Goal: Information Seeking & Learning: Learn about a topic

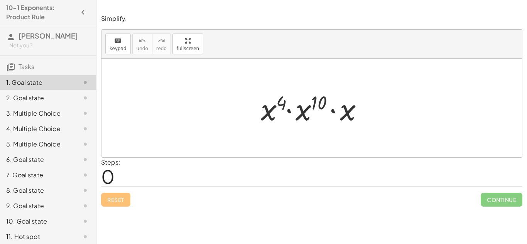
click at [167, 167] on div "Steps: 0" at bounding box center [311, 172] width 421 height 29
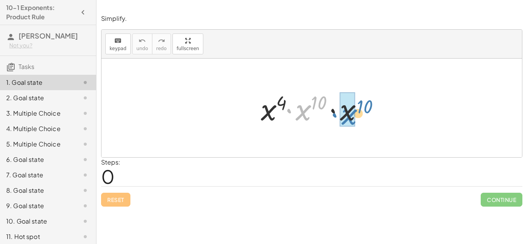
drag, startPoint x: 308, startPoint y: 109, endPoint x: 352, endPoint y: 113, distance: 43.8
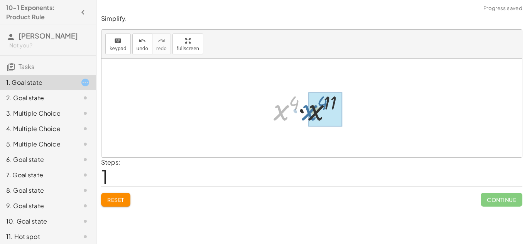
drag, startPoint x: 280, startPoint y: 117, endPoint x: 316, endPoint y: 117, distance: 35.9
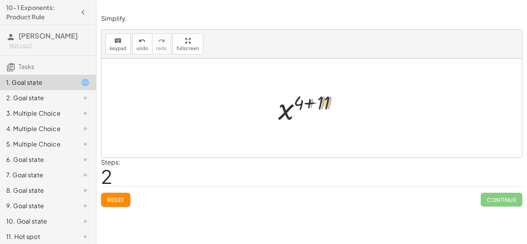
drag, startPoint x: 321, startPoint y: 102, endPoint x: 309, endPoint y: 101, distance: 12.4
click at [309, 101] on div at bounding box center [314, 108] width 81 height 38
drag, startPoint x: 328, startPoint y: 99, endPoint x: 307, endPoint y: 99, distance: 21.2
click at [307, 99] on div at bounding box center [314, 108] width 81 height 38
drag, startPoint x: 298, startPoint y: 103, endPoint x: 324, endPoint y: 104, distance: 25.9
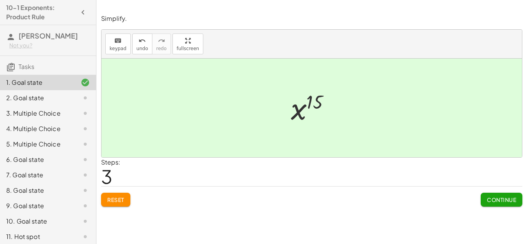
click at [500, 199] on span "Continue" at bounding box center [501, 199] width 29 height 7
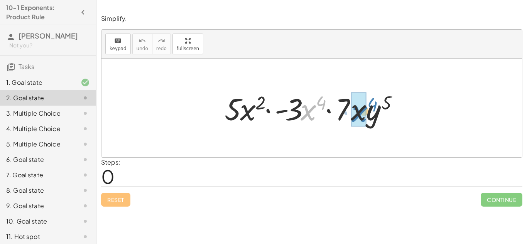
drag, startPoint x: 309, startPoint y: 114, endPoint x: 358, endPoint y: 115, distance: 49.4
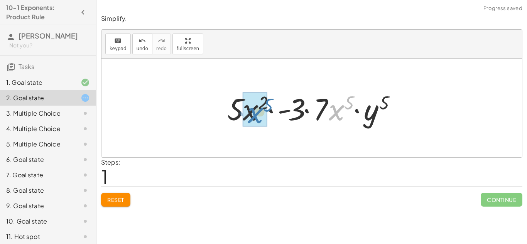
drag, startPoint x: 333, startPoint y: 114, endPoint x: 243, endPoint y: 119, distance: 89.7
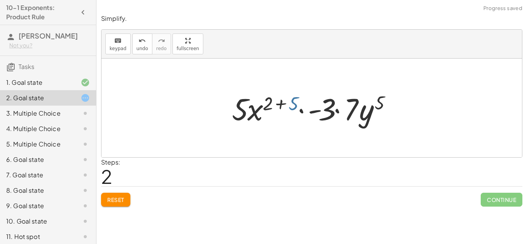
click at [290, 106] on div at bounding box center [314, 108] width 173 height 40
drag, startPoint x: 290, startPoint y: 106, endPoint x: 271, endPoint y: 104, distance: 19.4
click at [271, 104] on div at bounding box center [314, 108] width 173 height 40
drag, startPoint x: 268, startPoint y: 104, endPoint x: 299, endPoint y: 104, distance: 31.3
click at [299, 104] on div at bounding box center [314, 108] width 173 height 40
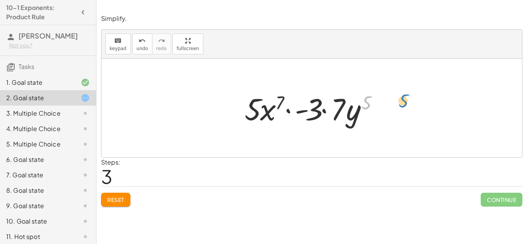
drag, startPoint x: 364, startPoint y: 104, endPoint x: 394, endPoint y: 103, distance: 30.1
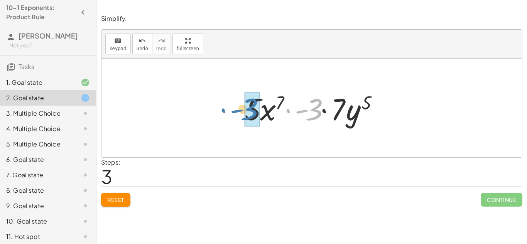
drag, startPoint x: 313, startPoint y: 114, endPoint x: 248, endPoint y: 113, distance: 64.4
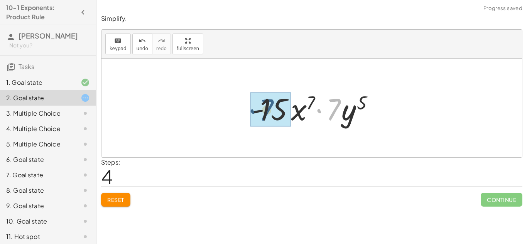
drag, startPoint x: 339, startPoint y: 106, endPoint x: 272, endPoint y: 106, distance: 67.1
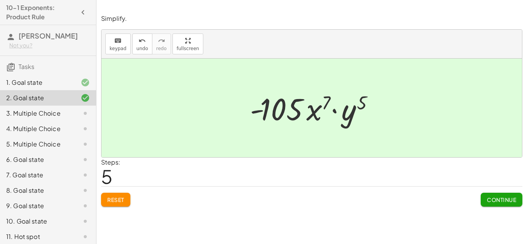
click at [495, 200] on span "Continue" at bounding box center [501, 199] width 29 height 7
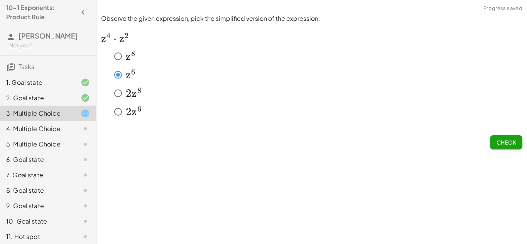
click at [495, 145] on button "Check" at bounding box center [506, 142] width 32 height 14
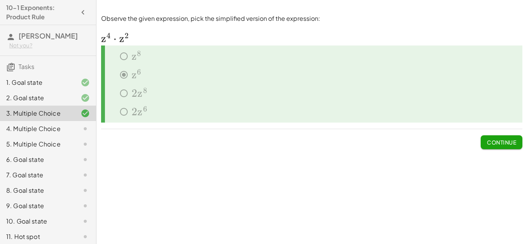
click at [495, 145] on span "Continue" at bounding box center [501, 142] width 29 height 7
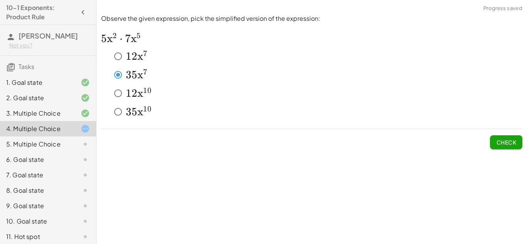
click at [511, 140] on span "Check" at bounding box center [506, 142] width 20 height 7
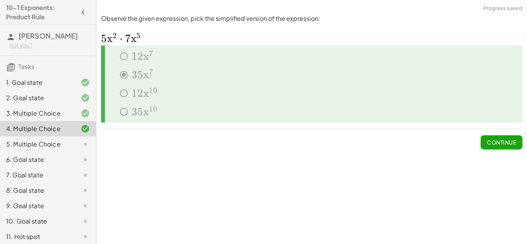
click at [511, 140] on span "Continue" at bounding box center [501, 142] width 29 height 7
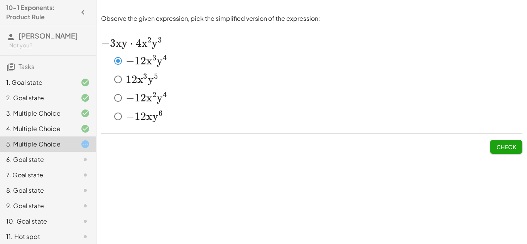
click at [501, 145] on span "Check" at bounding box center [506, 147] width 20 height 7
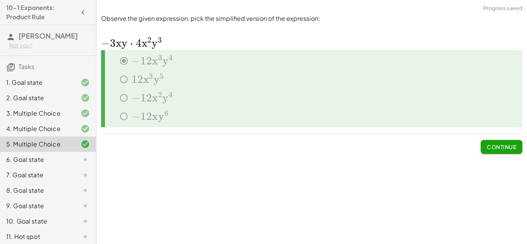
click at [501, 145] on span "Continue" at bounding box center [501, 147] width 29 height 7
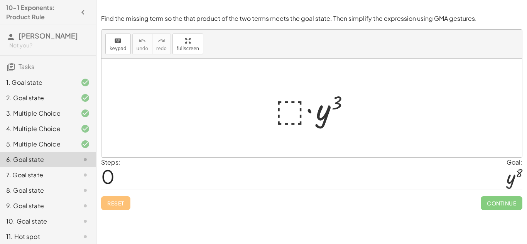
click at [291, 115] on div at bounding box center [314, 108] width 87 height 40
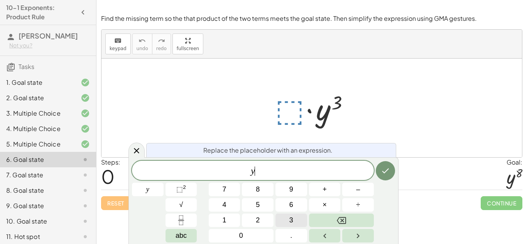
scroll to position [1, 0]
click at [184, 195] on button "⬚ 2" at bounding box center [182, 190] width 32 height 14
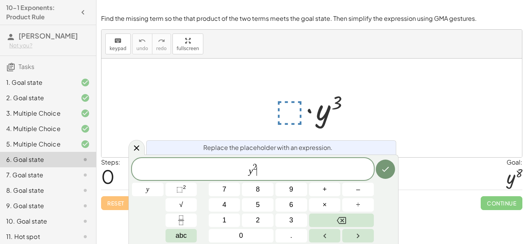
click at [256, 167] on span "2" at bounding box center [255, 167] width 4 height 8
click at [390, 167] on icon "Done" at bounding box center [385, 169] width 9 height 9
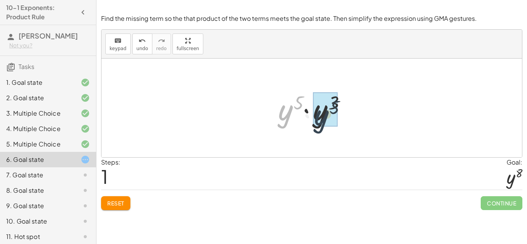
drag, startPoint x: 286, startPoint y: 118, endPoint x: 323, endPoint y: 123, distance: 37.8
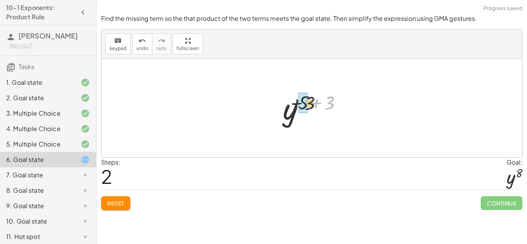
drag, startPoint x: 330, startPoint y: 98, endPoint x: 307, endPoint y: 99, distance: 23.5
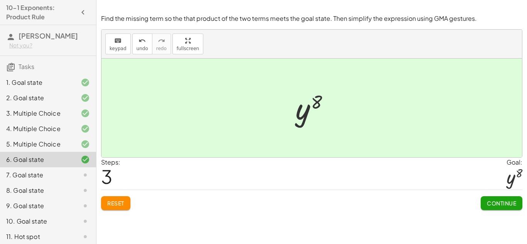
click at [498, 202] on span "Continue" at bounding box center [501, 203] width 29 height 7
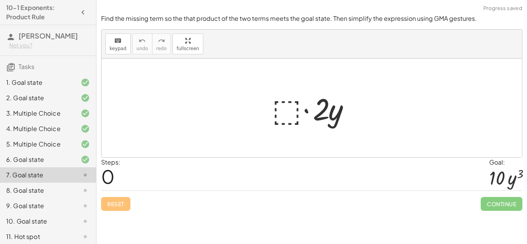
click at [289, 101] on div at bounding box center [314, 108] width 93 height 40
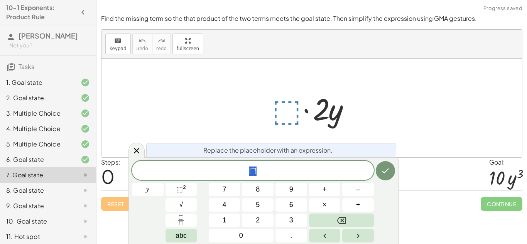
click at [286, 119] on div at bounding box center [314, 108] width 93 height 40
click at [265, 167] on span "⬚" at bounding box center [253, 171] width 242 height 11
click at [253, 171] on span "⬚" at bounding box center [252, 171] width 7 height 9
click at [259, 172] on span "⬚" at bounding box center [257, 171] width 7 height 9
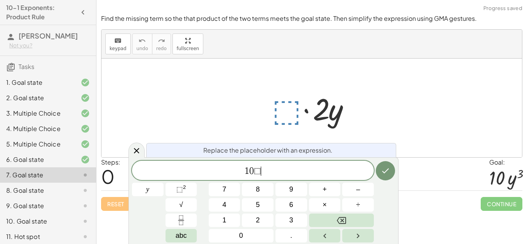
click at [255, 172] on span "⬚" at bounding box center [257, 171] width 7 height 9
click at [257, 171] on span "⬚" at bounding box center [257, 171] width 7 height 9
click at [253, 172] on span "⬚" at bounding box center [255, 171] width 7 height 9
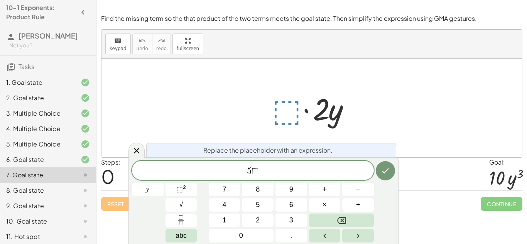
click at [255, 170] on span "⬚" at bounding box center [255, 171] width 7 height 9
click at [177, 188] on span "⬚" at bounding box center [179, 190] width 7 height 8
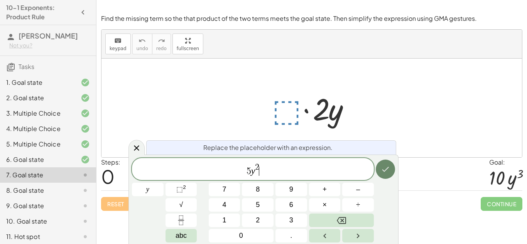
click at [381, 171] on icon "Done" at bounding box center [385, 169] width 9 height 9
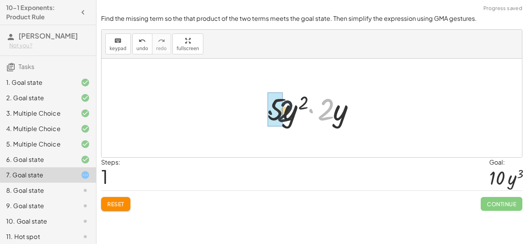
drag, startPoint x: 328, startPoint y: 108, endPoint x: 281, endPoint y: 109, distance: 46.3
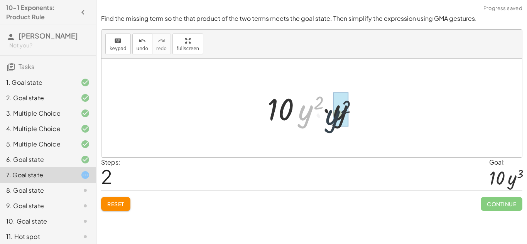
drag, startPoint x: 300, startPoint y: 112, endPoint x: 330, endPoint y: 117, distance: 29.7
click at [330, 117] on div at bounding box center [315, 108] width 102 height 40
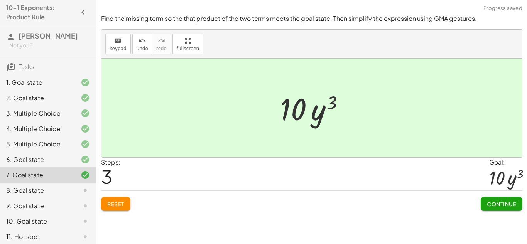
click at [498, 206] on span "Continue" at bounding box center [501, 204] width 29 height 7
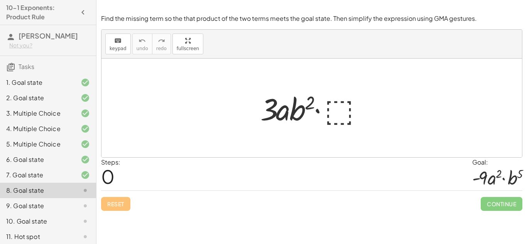
click at [344, 110] on div at bounding box center [315, 108] width 116 height 40
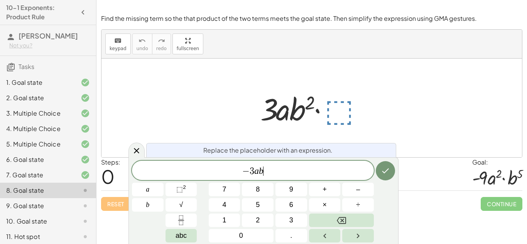
scroll to position [5, 0]
click at [184, 189] on sup "2" at bounding box center [184, 187] width 3 height 6
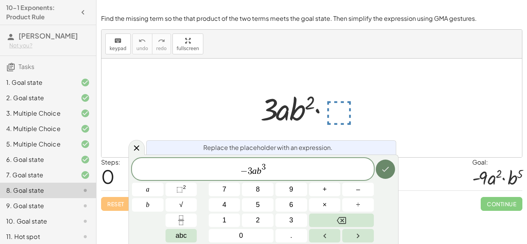
click at [384, 168] on icon "Done" at bounding box center [385, 169] width 9 height 9
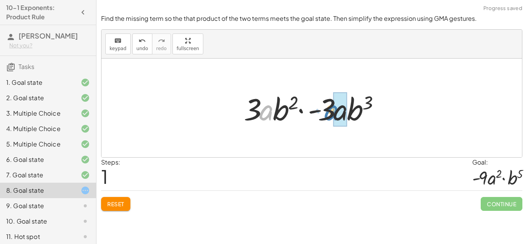
drag, startPoint x: 262, startPoint y: 113, endPoint x: 327, endPoint y: 113, distance: 65.2
click at [327, 113] on div at bounding box center [314, 108] width 149 height 40
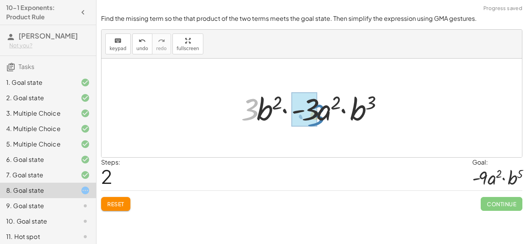
drag, startPoint x: 248, startPoint y: 113, endPoint x: 312, endPoint y: 116, distance: 63.7
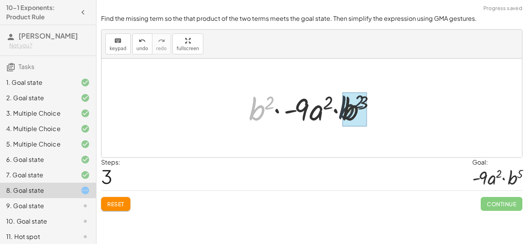
drag, startPoint x: 261, startPoint y: 113, endPoint x: 359, endPoint y: 112, distance: 98.0
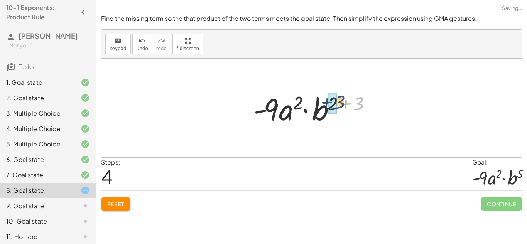
drag, startPoint x: 360, startPoint y: 109, endPoint x: 340, endPoint y: 107, distance: 19.7
click at [340, 107] on div at bounding box center [315, 108] width 130 height 40
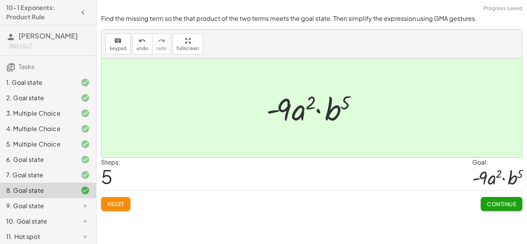
click at [0, 0] on div "Find the missing term so the that product of the two terms meets the goal state…" at bounding box center [0, 0] width 0 height 0
click at [490, 206] on span "Continue" at bounding box center [501, 204] width 29 height 7
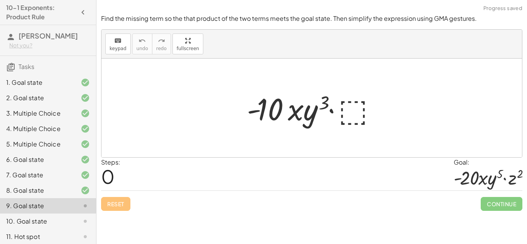
scroll to position [19, 0]
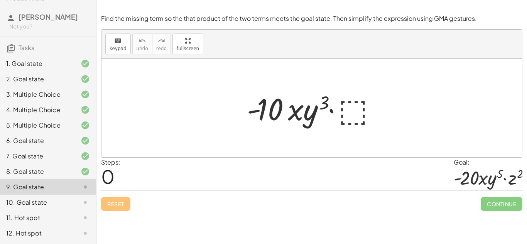
click at [366, 99] on div at bounding box center [315, 108] width 144 height 40
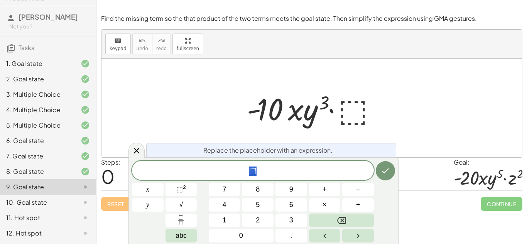
scroll to position [6, 0]
click at [259, 222] on span "2" at bounding box center [258, 220] width 4 height 10
click at [178, 193] on span "⬚" at bounding box center [179, 190] width 7 height 8
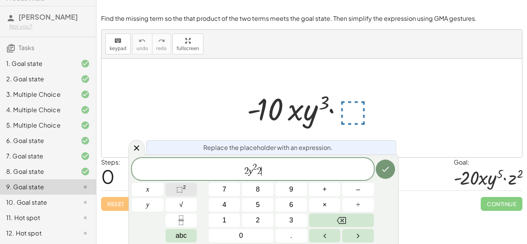
click at [171, 191] on button "⬚ 2" at bounding box center [182, 190] width 32 height 14
click at [385, 165] on icon "Done" at bounding box center [385, 169] width 9 height 9
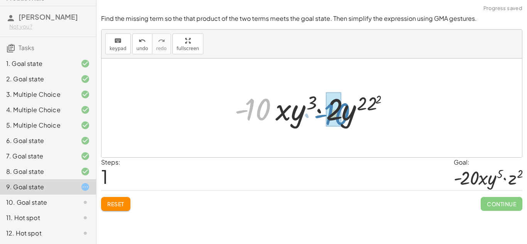
drag, startPoint x: 262, startPoint y: 112, endPoint x: 340, endPoint y: 117, distance: 78.5
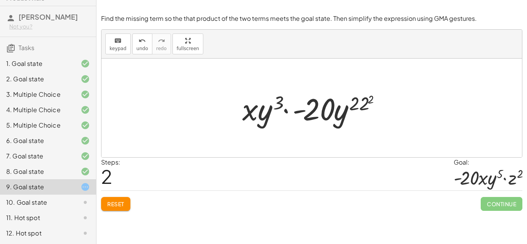
click at [113, 204] on span "Reset" at bounding box center [115, 204] width 17 height 7
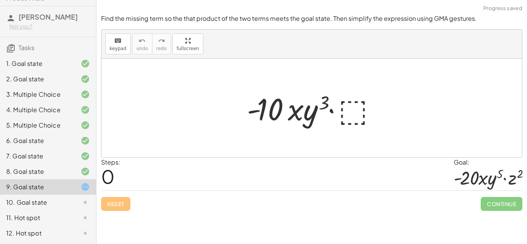
click at [354, 102] on div at bounding box center [315, 108] width 144 height 40
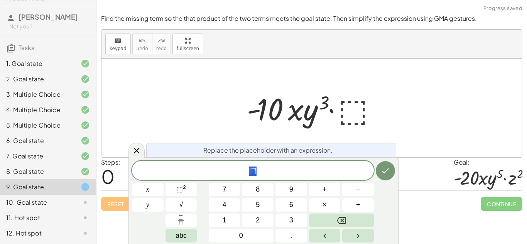
scroll to position [7, 0]
click at [270, 170] on span "⬚" at bounding box center [253, 171] width 242 height 11
click at [270, 170] on span "2 ​" at bounding box center [253, 171] width 242 height 11
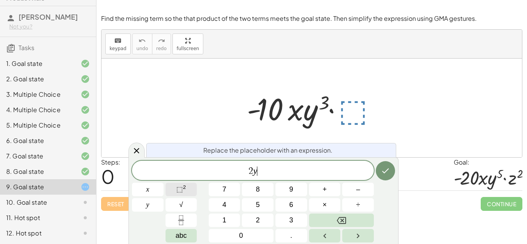
click at [179, 185] on span "⬚ 2" at bounding box center [181, 189] width 10 height 10
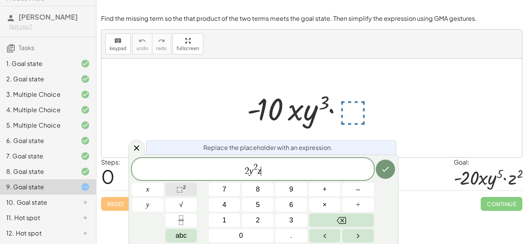
click at [184, 193] on span "⬚ 2" at bounding box center [181, 189] width 10 height 10
click at [387, 166] on icon "Done" at bounding box center [385, 169] width 9 height 9
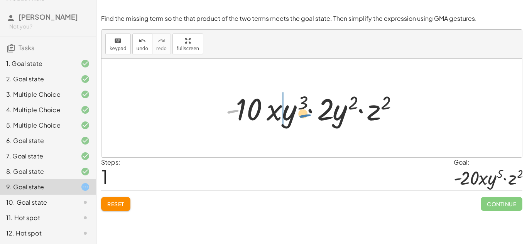
drag, startPoint x: 228, startPoint y: 110, endPoint x: 301, endPoint y: 114, distance: 72.7
click at [301, 114] on div at bounding box center [315, 108] width 186 height 40
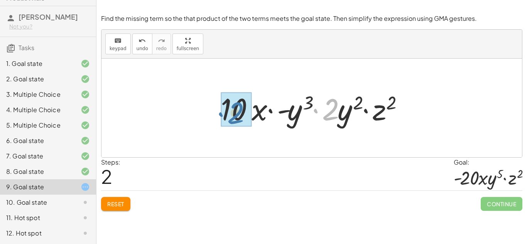
drag, startPoint x: 328, startPoint y: 107, endPoint x: 232, endPoint y: 110, distance: 96.5
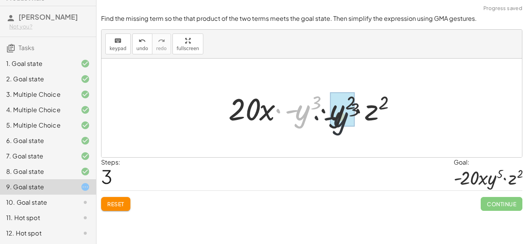
drag, startPoint x: 299, startPoint y: 115, endPoint x: 326, endPoint y: 119, distance: 27.3
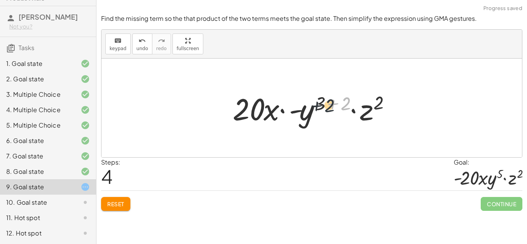
drag, startPoint x: 342, startPoint y: 99, endPoint x: 323, endPoint y: 101, distance: 18.6
click at [323, 101] on div at bounding box center [314, 108] width 171 height 40
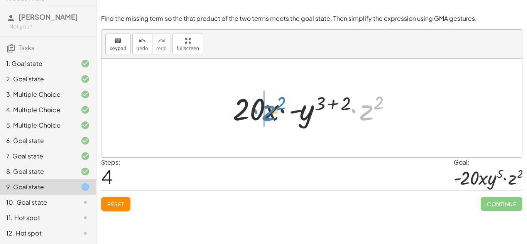
drag, startPoint x: 366, startPoint y: 112, endPoint x: 265, endPoint y: 112, distance: 101.1
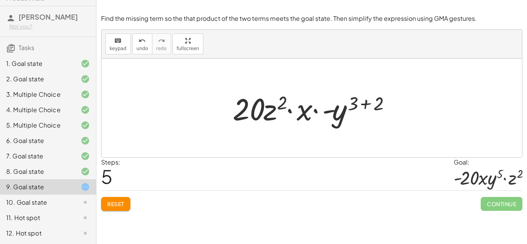
click at [121, 201] on span "Reset" at bounding box center [115, 204] width 17 height 7
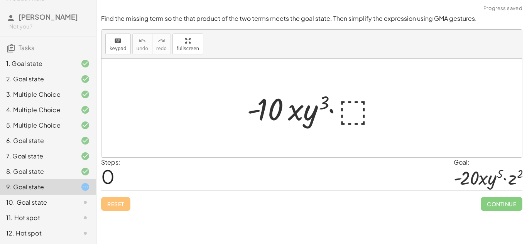
click at [357, 112] on div at bounding box center [315, 108] width 144 height 40
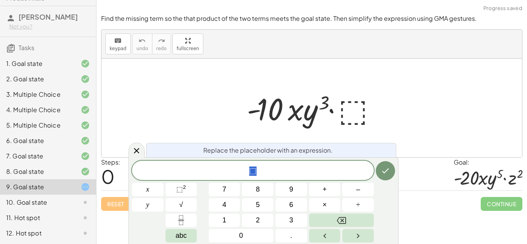
scroll to position [8, 0]
click at [269, 174] on span "⬚" at bounding box center [253, 171] width 242 height 11
click at [175, 191] on button "⬚ 2" at bounding box center [182, 190] width 32 height 14
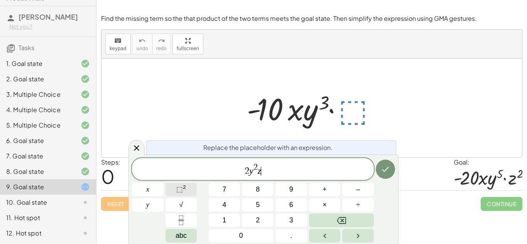
click at [174, 191] on button "⬚ 2" at bounding box center [182, 190] width 32 height 14
click at [382, 174] on icon "Done" at bounding box center [385, 169] width 9 height 9
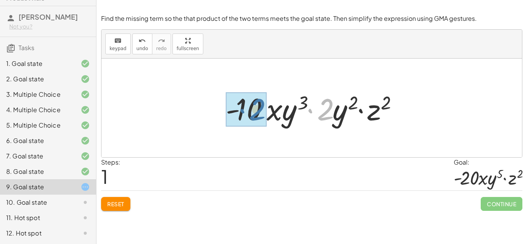
drag, startPoint x: 327, startPoint y: 103, endPoint x: 258, endPoint y: 103, distance: 68.7
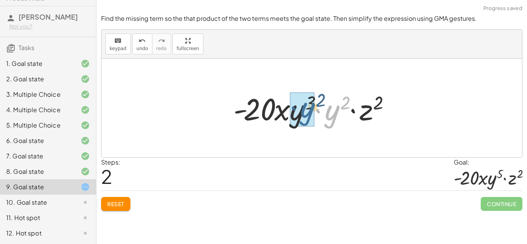
drag, startPoint x: 337, startPoint y: 112, endPoint x: 308, endPoint y: 109, distance: 29.4
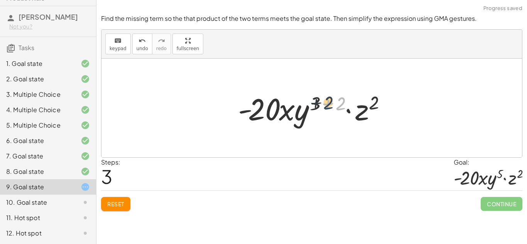
drag, startPoint x: 339, startPoint y: 105, endPoint x: 325, endPoint y: 104, distance: 13.9
click at [325, 104] on div at bounding box center [314, 108] width 161 height 40
drag, startPoint x: 314, startPoint y: 104, endPoint x: 329, endPoint y: 106, distance: 15.5
click at [329, 106] on div at bounding box center [314, 108] width 161 height 40
drag, startPoint x: 314, startPoint y: 102, endPoint x: 337, endPoint y: 102, distance: 23.5
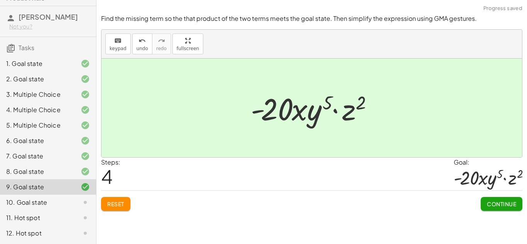
click at [505, 204] on span "Continue" at bounding box center [501, 204] width 29 height 7
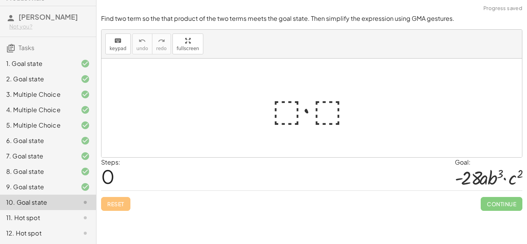
click at [276, 112] on div at bounding box center [314, 108] width 93 height 40
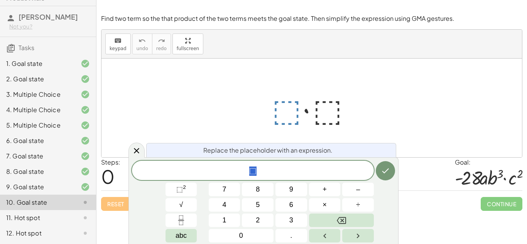
click at [264, 173] on span "⬚" at bounding box center [253, 171] width 242 height 11
click at [333, 105] on div at bounding box center [314, 108] width 93 height 40
click at [327, 108] on div at bounding box center [314, 108] width 93 height 40
click at [283, 171] on span "− 2 8 a b ​" at bounding box center [253, 171] width 242 height 11
click at [184, 191] on span "⬚ 2" at bounding box center [181, 189] width 10 height 10
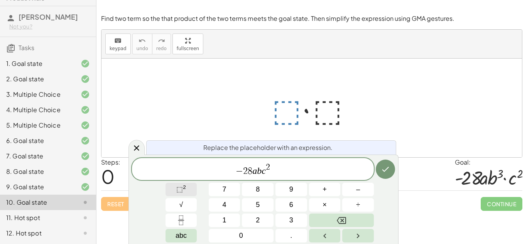
click at [195, 191] on button "⬚ 2" at bounding box center [182, 190] width 32 height 14
click at [183, 187] on sup "2" at bounding box center [184, 187] width 3 height 6
click at [267, 167] on span "2 2" at bounding box center [263, 168] width 8 height 8
click at [379, 172] on button "Done" at bounding box center [385, 169] width 19 height 19
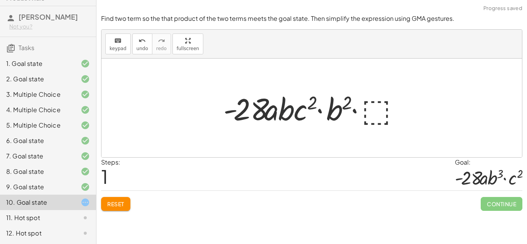
click at [284, 115] on div at bounding box center [315, 108] width 190 height 40
drag, startPoint x: 337, startPoint y: 112, endPoint x: 281, endPoint y: 110, distance: 56.7
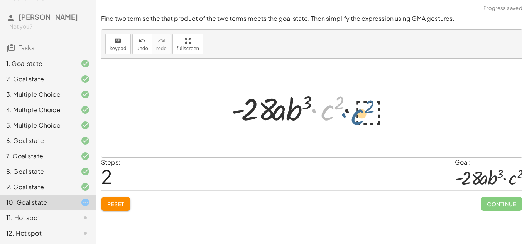
drag, startPoint x: 322, startPoint y: 114, endPoint x: 353, endPoint y: 112, distance: 31.3
click at [353, 112] on div at bounding box center [314, 108] width 175 height 40
click at [117, 210] on button "Reset" at bounding box center [115, 204] width 29 height 14
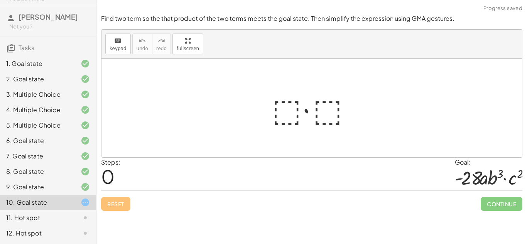
click at [289, 118] on div at bounding box center [314, 108] width 93 height 40
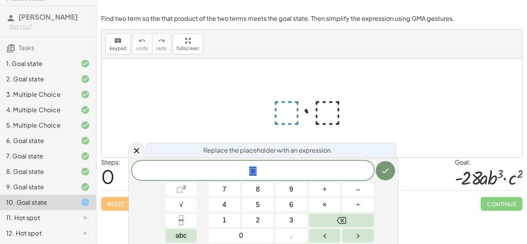
click at [274, 169] on span "⬚" at bounding box center [253, 171] width 242 height 11
click at [188, 189] on button "⬚ 2" at bounding box center [182, 190] width 32 height 14
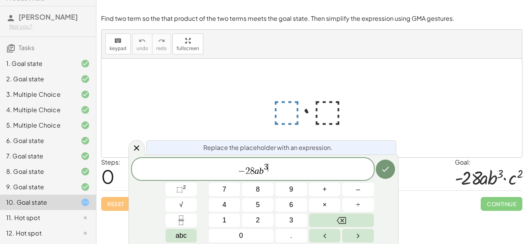
click at [324, 101] on div at bounding box center [314, 108] width 93 height 40
click at [380, 164] on button "Done" at bounding box center [385, 169] width 19 height 19
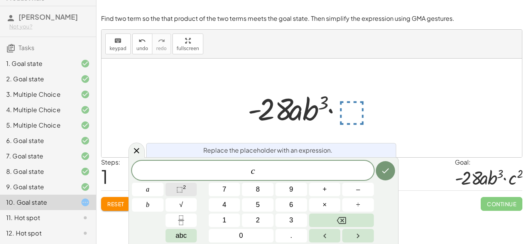
click at [180, 192] on span "⬚" at bounding box center [179, 190] width 7 height 8
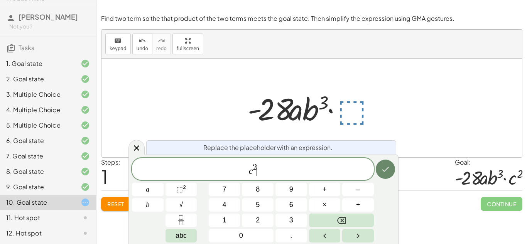
click at [379, 171] on button "Done" at bounding box center [385, 169] width 19 height 19
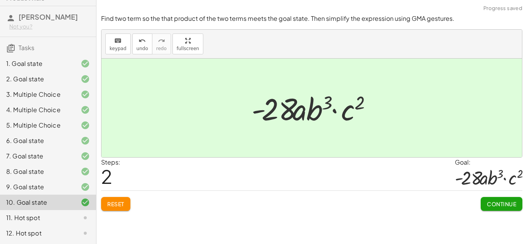
click at [509, 205] on span "Continue" at bounding box center [501, 204] width 29 height 7
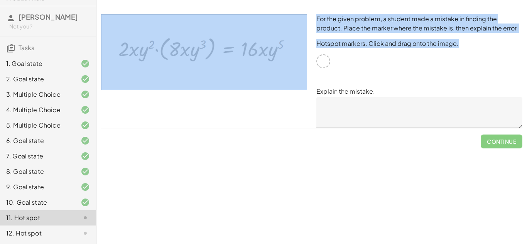
drag, startPoint x: 324, startPoint y: 58, endPoint x: 296, endPoint y: 55, distance: 28.3
click at [296, 55] on div "For the given problem, a student made a mistake in finding the product. Place t…" at bounding box center [311, 71] width 431 height 123
click at [355, 159] on div "Simplify. keyboard keypad undo undo redo redo fullscreen · x 4 · x 10 · x · x 4…" at bounding box center [311, 122] width 431 height 244
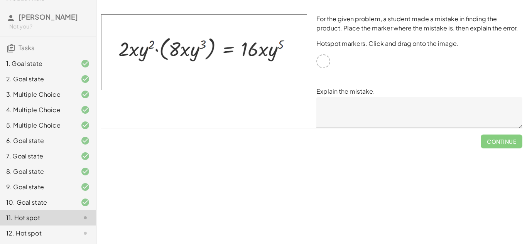
click at [319, 66] on div at bounding box center [323, 61] width 14 height 14
click at [42, 198] on div "10. Goal state" at bounding box center [37, 202] width 62 height 9
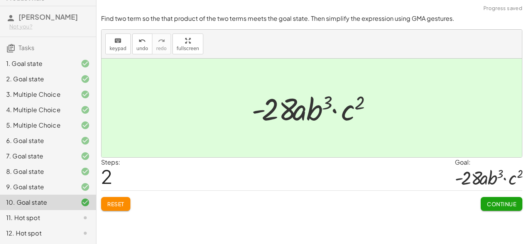
click at [44, 214] on div "11. Hot spot" at bounding box center [37, 217] width 62 height 9
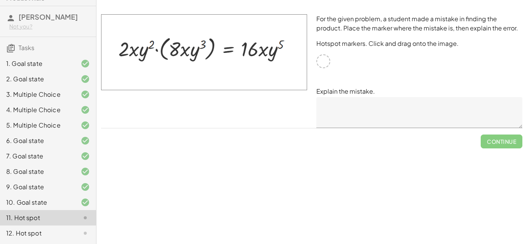
click at [358, 101] on textarea at bounding box center [419, 112] width 206 height 31
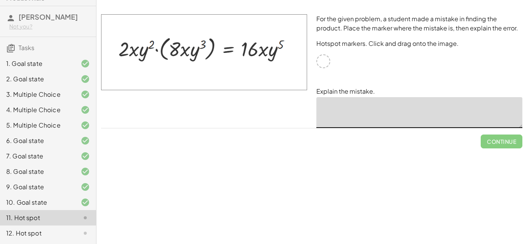
type textarea "*"
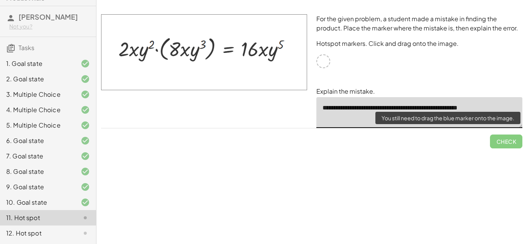
type textarea "**********"
click at [497, 143] on span "Check" at bounding box center [506, 138] width 32 height 20
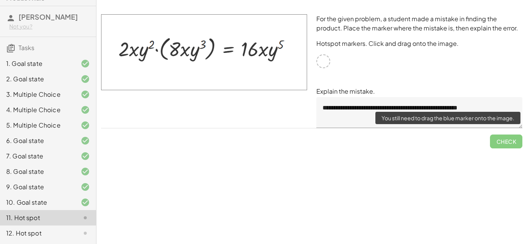
click at [501, 141] on span "Check" at bounding box center [506, 138] width 32 height 20
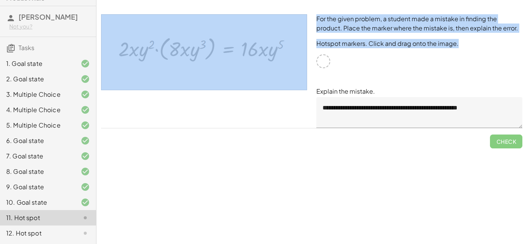
drag, startPoint x: 319, startPoint y: 61, endPoint x: 237, endPoint y: 49, distance: 83.2
click at [237, 49] on div "**********" at bounding box center [311, 71] width 431 height 123
click at [328, 62] on div at bounding box center [323, 61] width 14 height 14
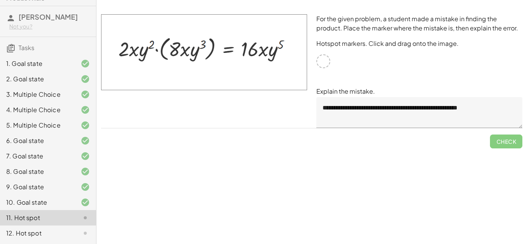
click at [326, 63] on div at bounding box center [323, 61] width 14 height 14
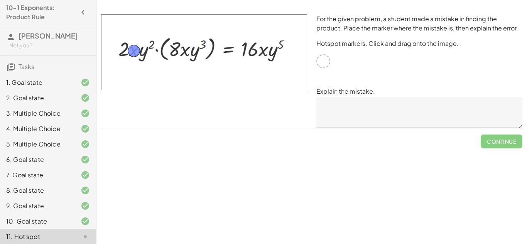
drag, startPoint x: 321, startPoint y: 64, endPoint x: 130, endPoint y: 55, distance: 191.2
drag, startPoint x: 128, startPoint y: 52, endPoint x: 257, endPoint y: 51, distance: 128.5
click at [368, 114] on textarea at bounding box center [419, 112] width 206 height 31
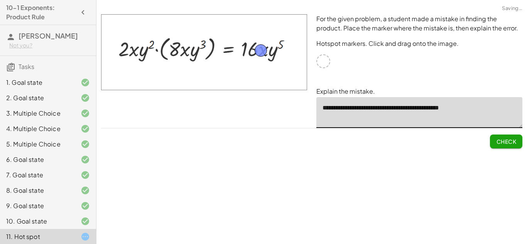
type textarea "**********"
click at [505, 139] on span "Check" at bounding box center [506, 141] width 20 height 7
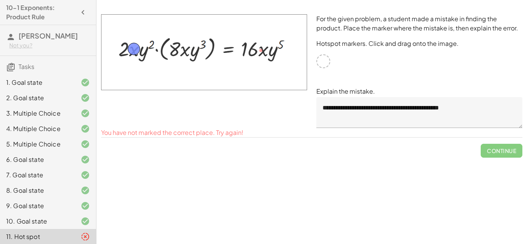
drag, startPoint x: 262, startPoint y: 50, endPoint x: 135, endPoint y: 49, distance: 127.0
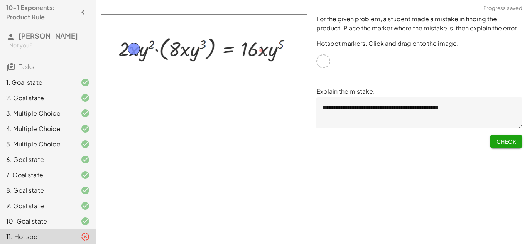
click at [502, 140] on span "Check" at bounding box center [506, 141] width 20 height 7
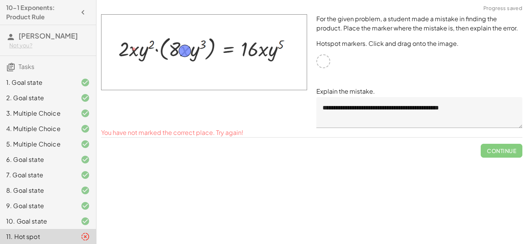
drag, startPoint x: 136, startPoint y: 45, endPoint x: 187, endPoint y: 47, distance: 51.0
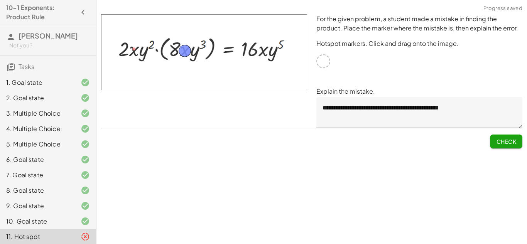
click at [505, 142] on span "Check" at bounding box center [506, 141] width 20 height 7
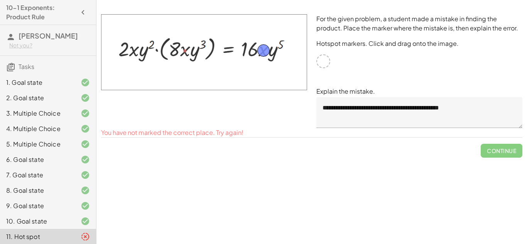
drag, startPoint x: 183, startPoint y: 51, endPoint x: 262, endPoint y: 50, distance: 78.7
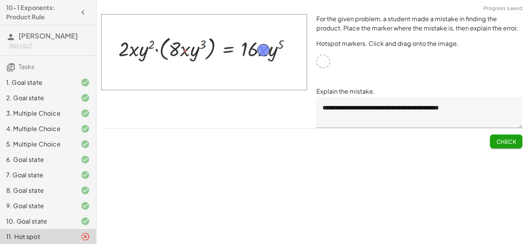
click at [500, 146] on button "Check" at bounding box center [506, 142] width 32 height 14
click at [497, 138] on span "Continue" at bounding box center [501, 141] width 29 height 7
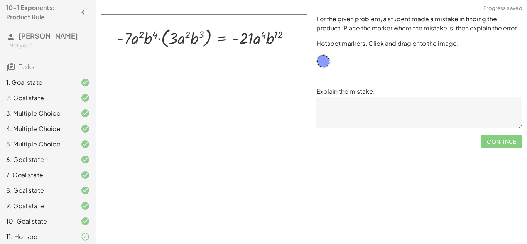
scroll to position [19, 0]
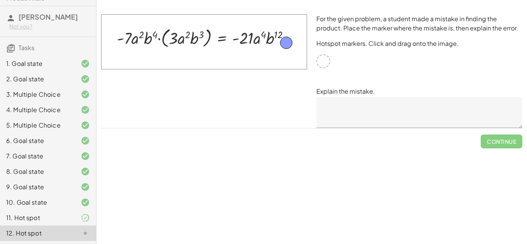
drag, startPoint x: 326, startPoint y: 61, endPoint x: 281, endPoint y: 37, distance: 50.7
click at [363, 106] on textarea at bounding box center [419, 112] width 206 height 31
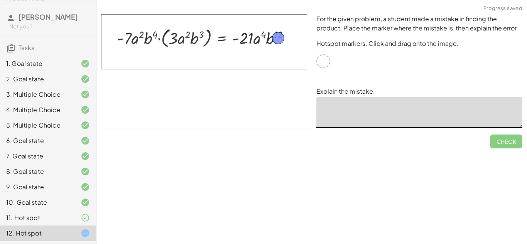
type textarea "*"
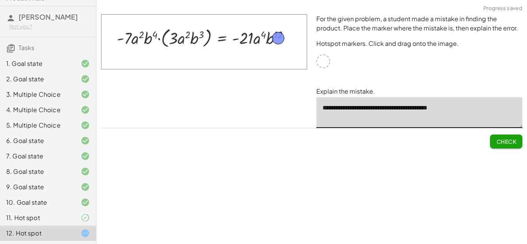
click at [492, 140] on button "Check" at bounding box center [506, 142] width 32 height 14
type textarea "**********"
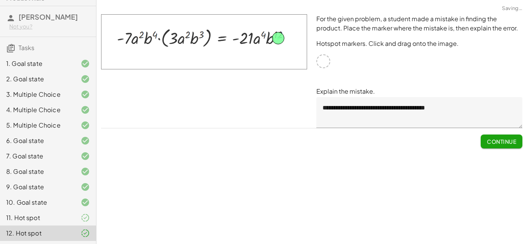
click at [493, 140] on span "Continue" at bounding box center [501, 141] width 29 height 7
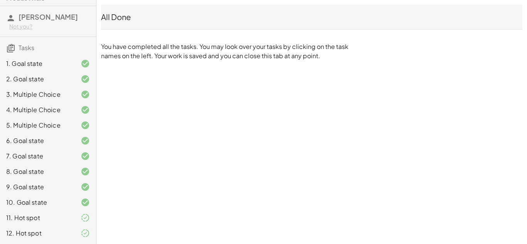
scroll to position [0, 0]
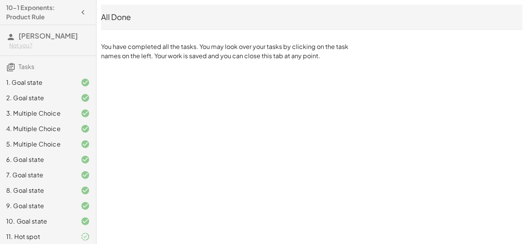
click at [48, 65] on h3 "Tasks" at bounding box center [48, 64] width 96 height 16
click at [29, 69] on span "Tasks" at bounding box center [27, 67] width 16 height 8
